Goal: Book appointment/travel/reservation

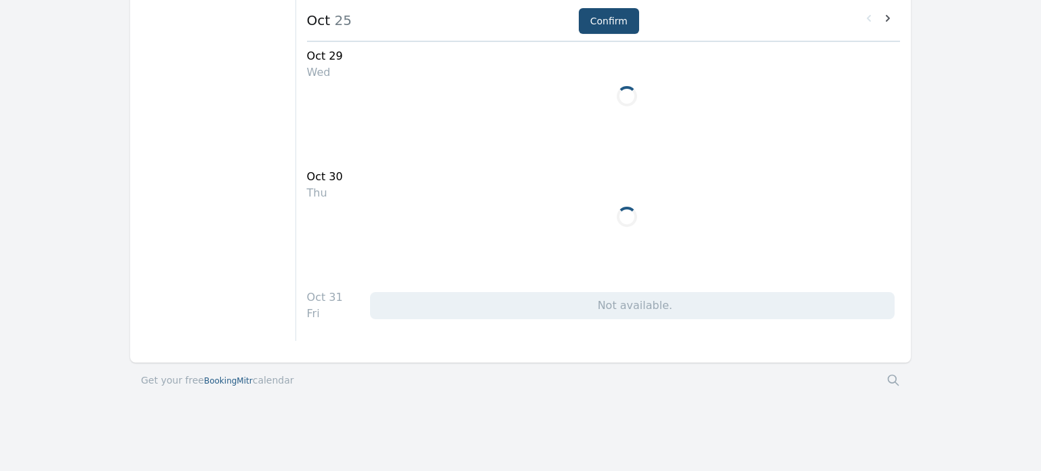
scroll to position [2499, 0]
click at [223, 382] on span "BookingMitr" at bounding box center [228, 385] width 49 height 9
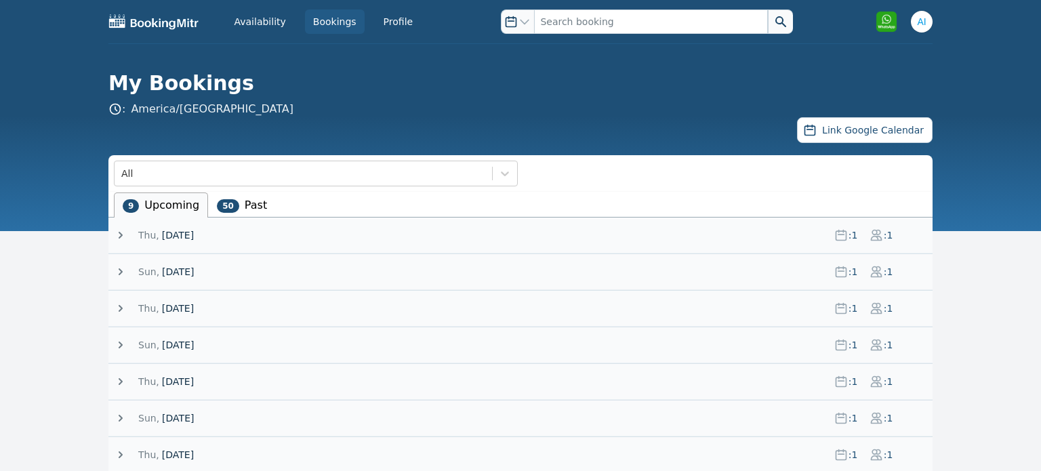
click at [120, 235] on icon at bounding box center [121, 235] width 14 height 14
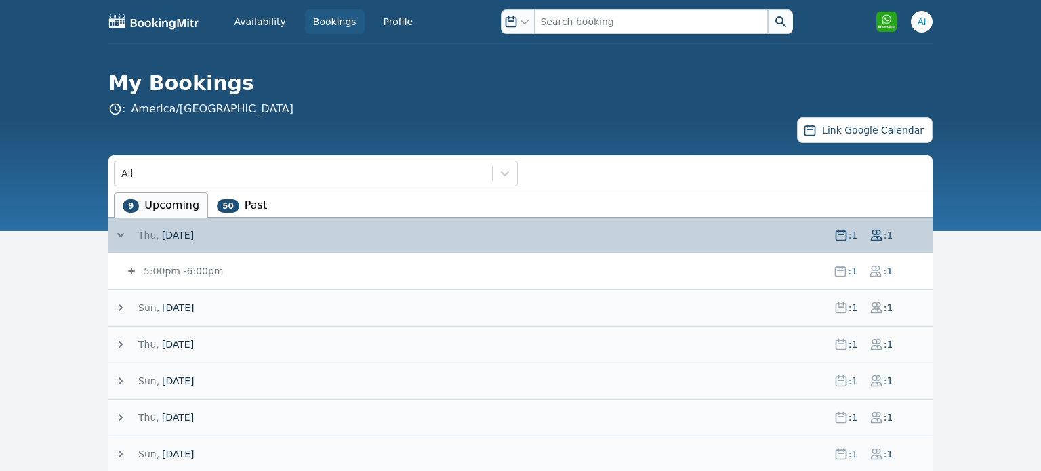
click at [896, 232] on span ": 1 : 1" at bounding box center [867, 235] width 87 height 14
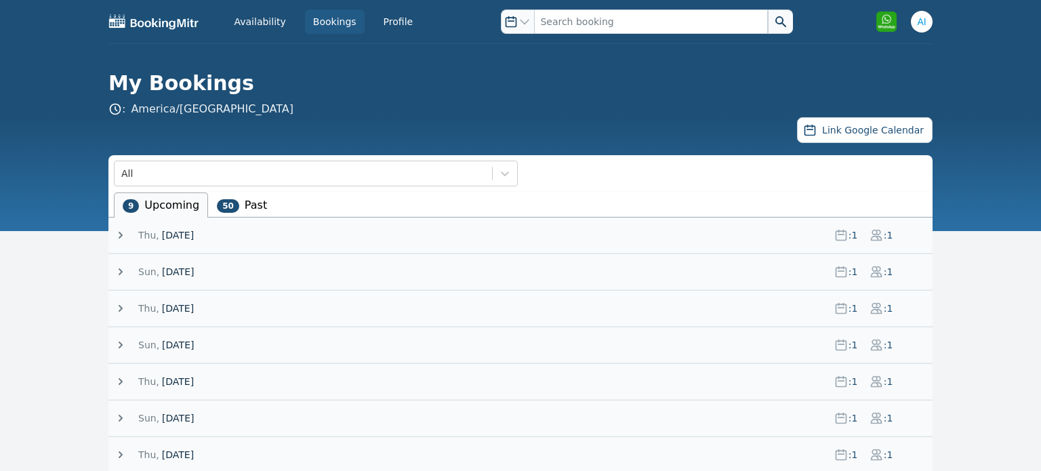
click at [120, 235] on icon at bounding box center [121, 235] width 14 height 14
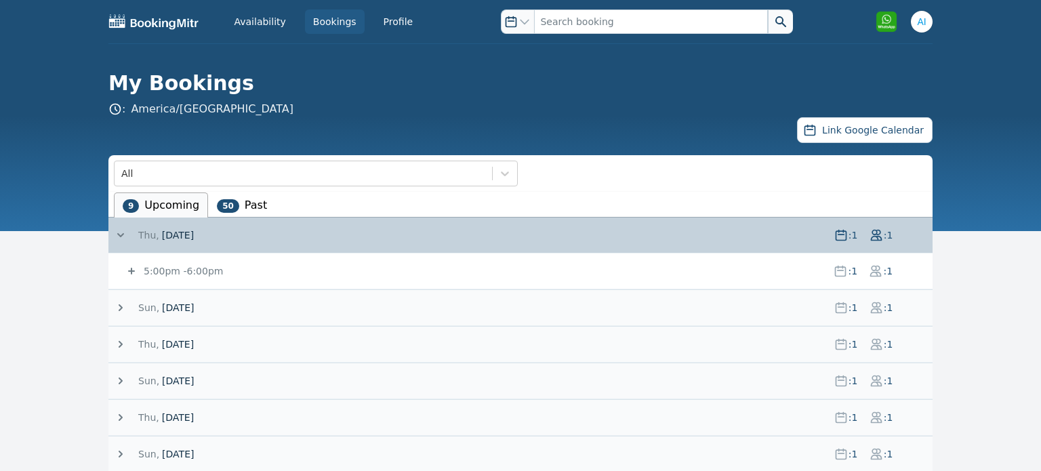
click at [183, 277] on span "5:00pm - 6:00pm" at bounding box center [182, 271] width 82 height 14
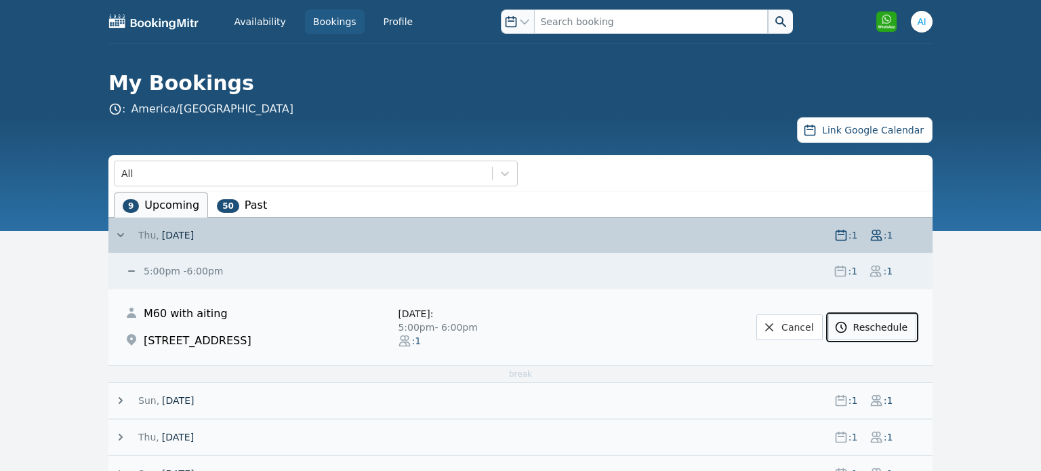
click at [868, 328] on link "Reschedule" at bounding box center [872, 328] width 88 height 26
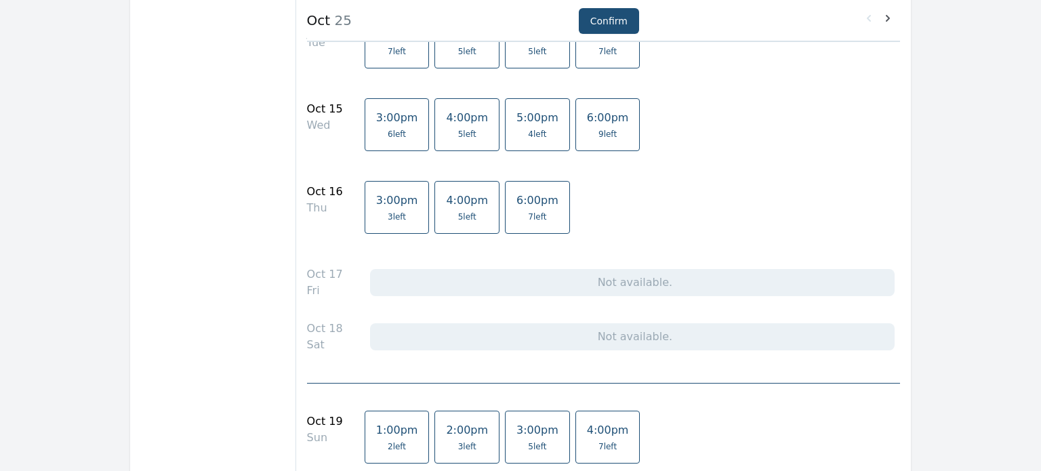
scroll to position [1103, 0]
